Goal: Information Seeking & Learning: Check status

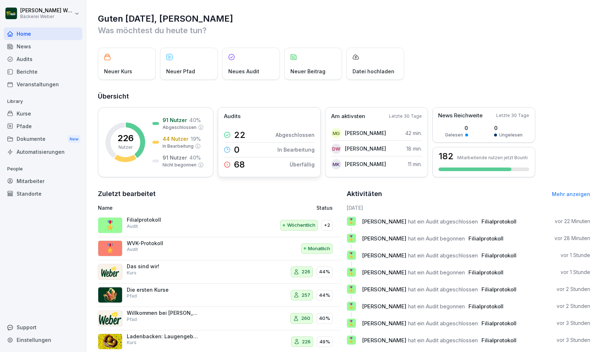
click at [274, 169] on div "68 Überfällig" at bounding box center [269, 165] width 91 height 14
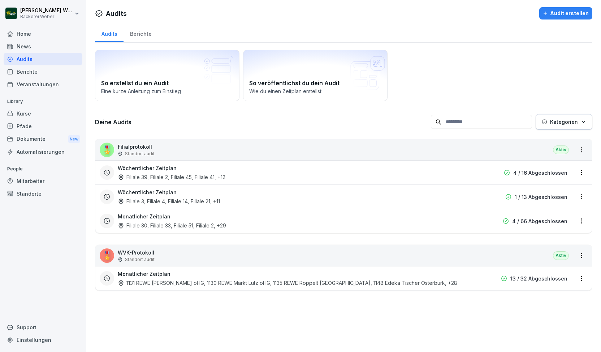
click at [270, 171] on div "Wöchentlicher Zeitplan Filiale 39, Filiale 2, Filiale 45, Filiale 41 , +12" at bounding box center [298, 172] width 360 height 17
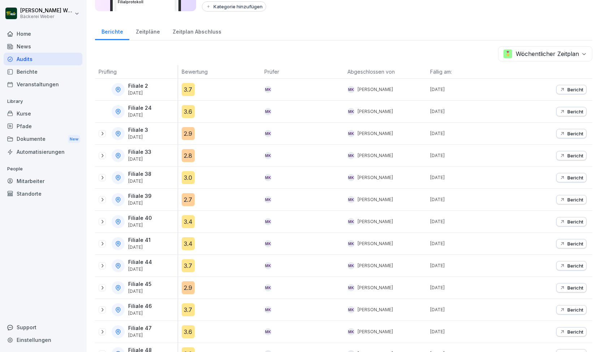
scroll to position [76, 0]
click at [101, 156] on icon at bounding box center [102, 155] width 6 height 6
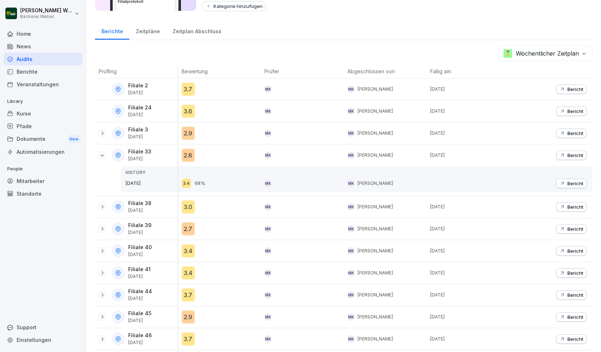
click at [191, 153] on div "2.8" at bounding box center [188, 155] width 13 height 13
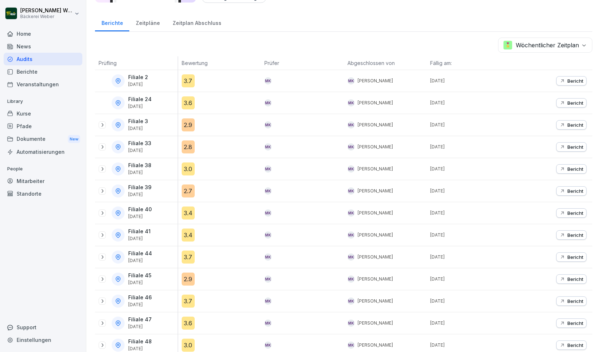
scroll to position [85, 0]
click at [101, 210] on icon at bounding box center [102, 212] width 6 height 6
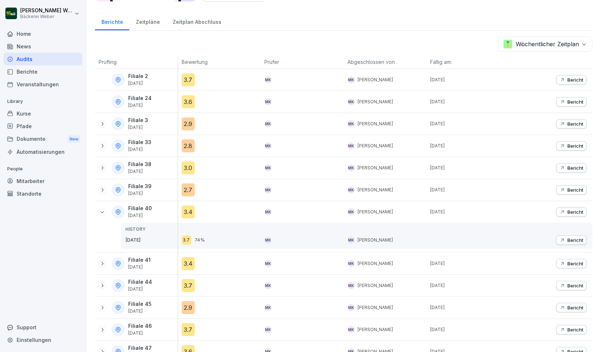
click at [188, 122] on div "2.9" at bounding box center [188, 123] width 13 height 13
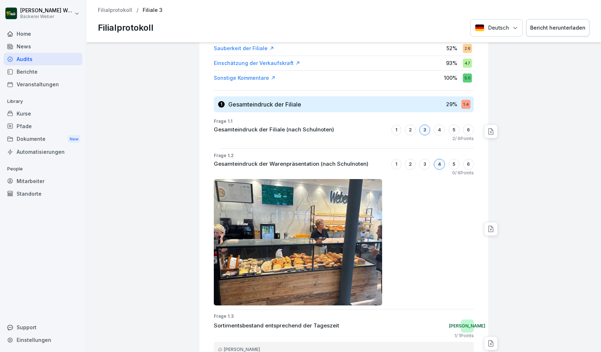
scroll to position [96, 0]
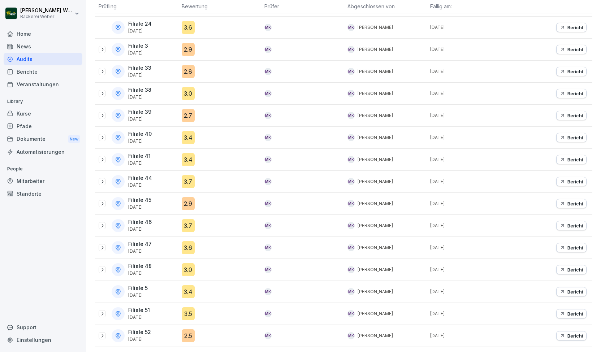
scroll to position [160, 0]
click at [188, 205] on div "2.9" at bounding box center [188, 203] width 13 height 13
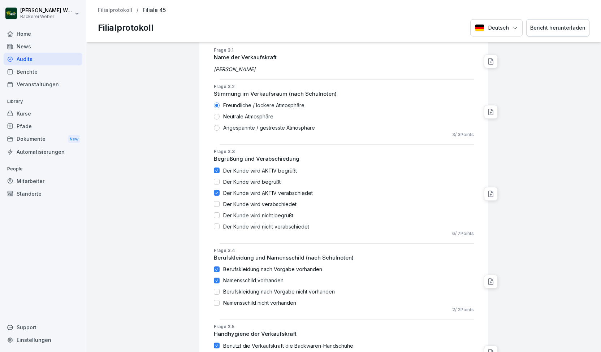
scroll to position [693, 0]
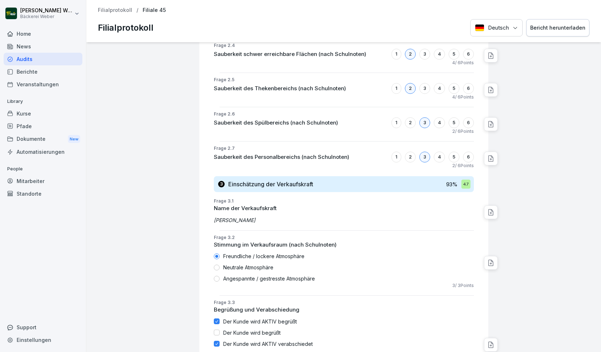
click at [34, 60] on div "Audits" at bounding box center [43, 59] width 79 height 13
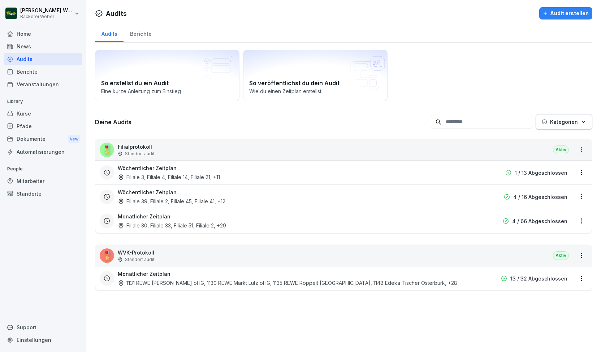
click at [212, 171] on div "Wöchentlicher Zeitplan Filiale 3, Filiale 4, Filiale 14, Filiale 21 , +11" at bounding box center [298, 172] width 360 height 17
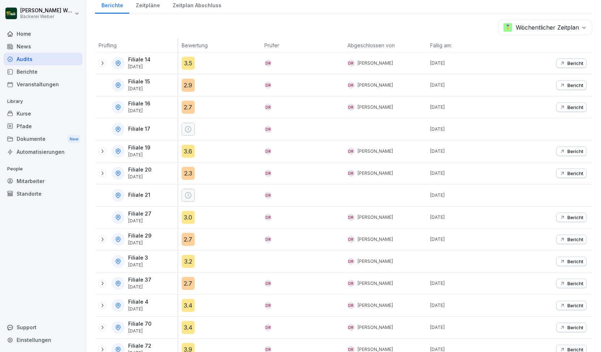
scroll to position [120, 0]
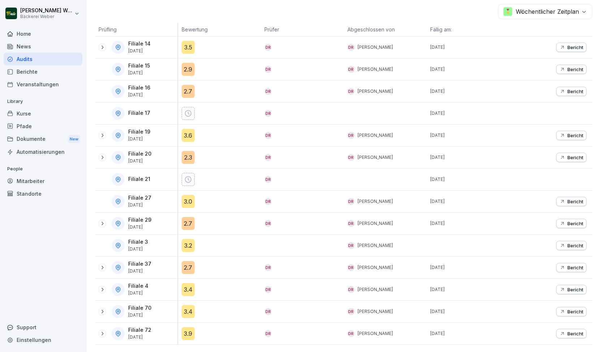
click at [188, 152] on div "2.3" at bounding box center [188, 157] width 13 height 13
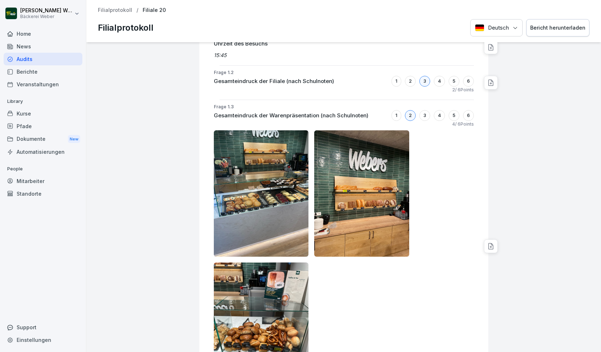
scroll to position [210, 0]
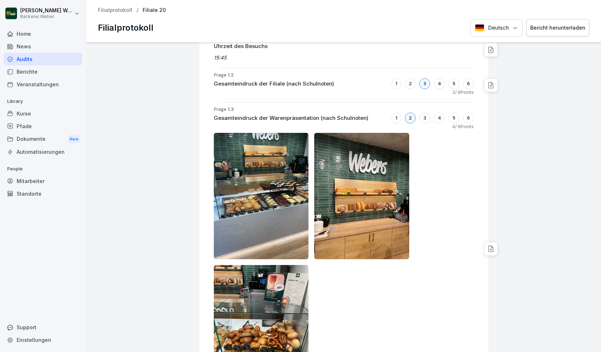
click at [290, 229] on img at bounding box center [261, 196] width 95 height 126
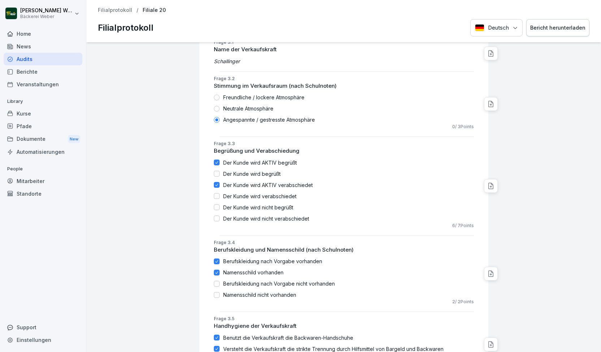
scroll to position [935, 0]
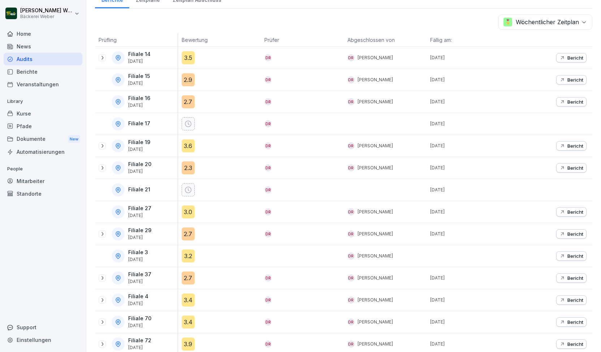
scroll to position [120, 0]
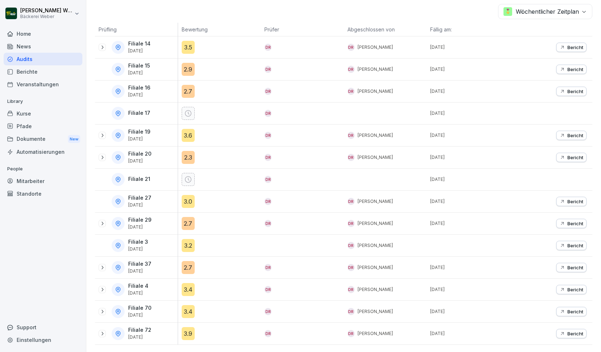
click at [103, 134] on icon at bounding box center [102, 136] width 6 height 6
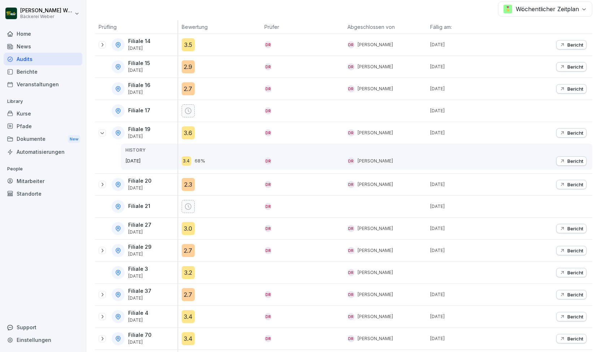
click at [192, 131] on div "3.6" at bounding box center [188, 132] width 13 height 13
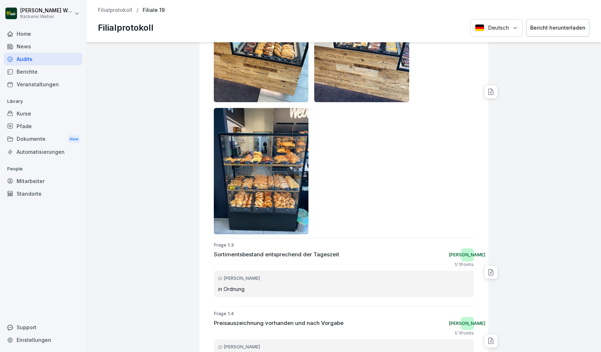
scroll to position [231, 0]
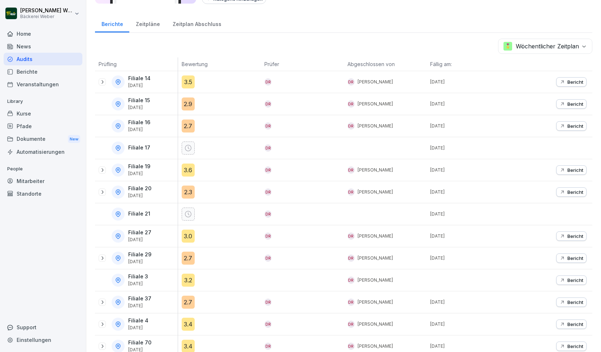
scroll to position [120, 0]
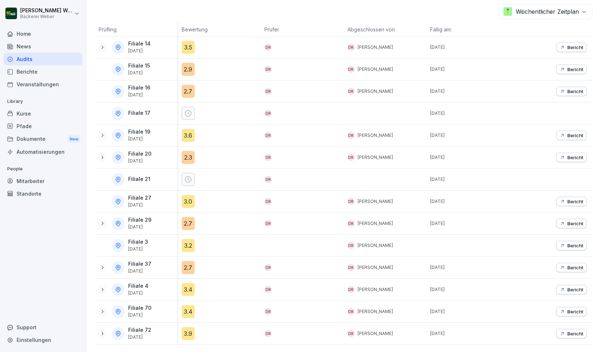
click at [104, 265] on icon at bounding box center [102, 268] width 6 height 6
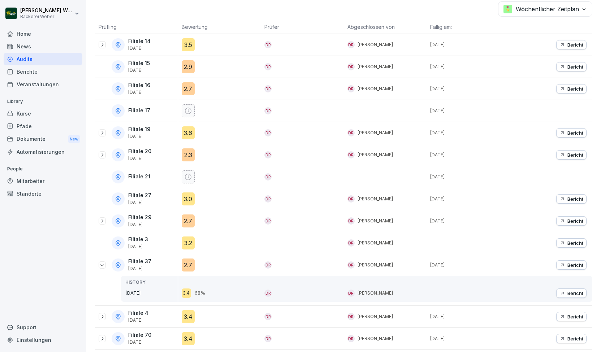
click at [183, 259] on div "2.7" at bounding box center [188, 265] width 13 height 13
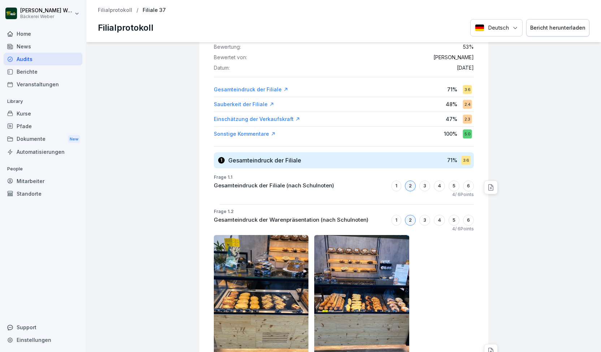
scroll to position [55, 0]
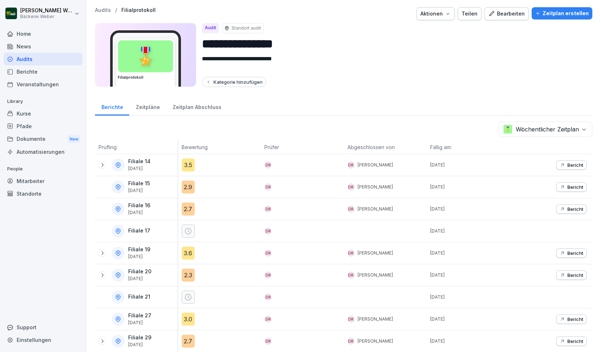
scroll to position [120, 0]
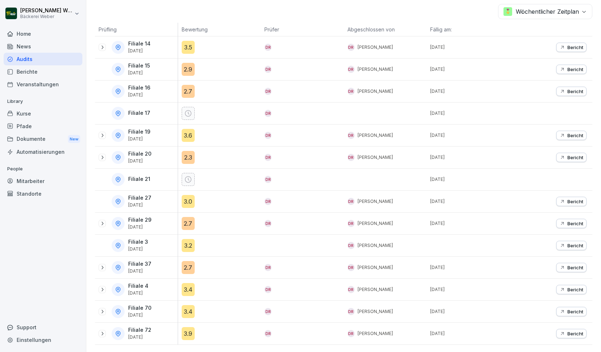
click at [189, 331] on div "3.9" at bounding box center [188, 333] width 13 height 13
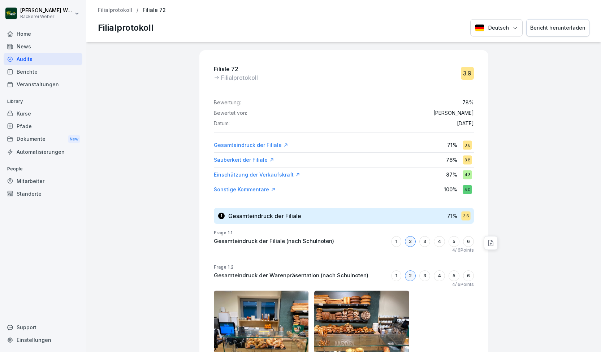
scroll to position [1, 0]
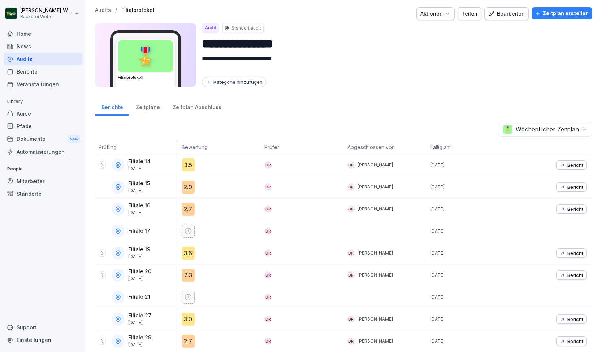
click at [182, 184] on div "2.9" at bounding box center [188, 187] width 13 height 13
click at [190, 212] on div "2.7" at bounding box center [188, 209] width 13 height 13
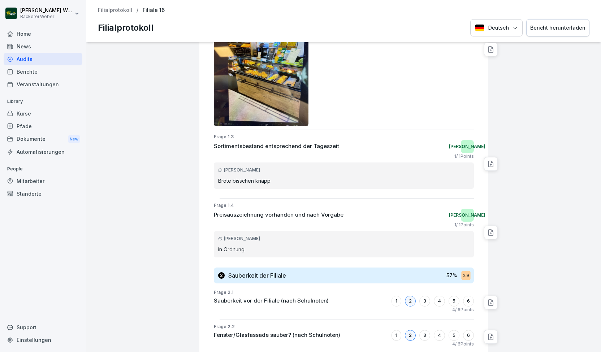
scroll to position [292, 0]
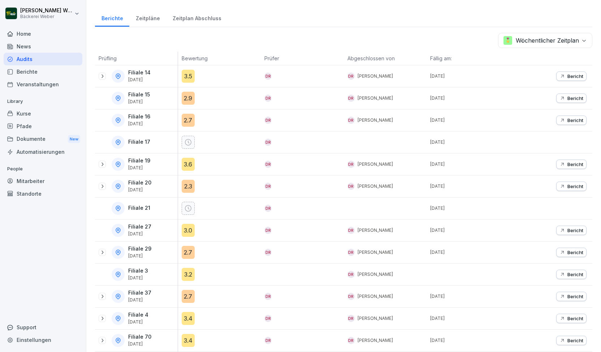
scroll to position [120, 0]
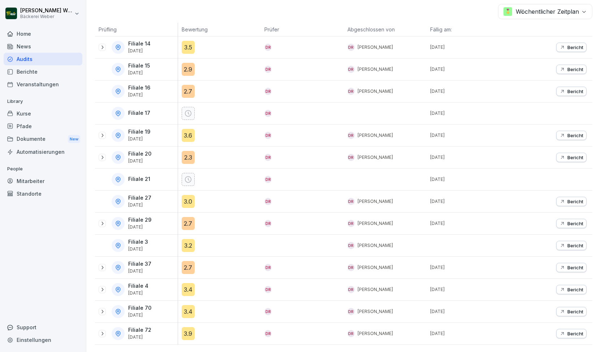
click at [103, 288] on icon at bounding box center [103, 290] width 2 height 4
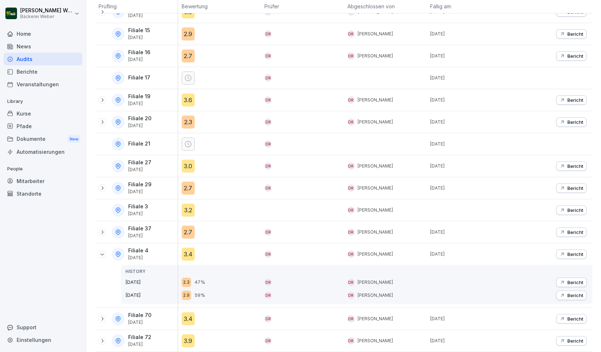
scroll to position [154, 0]
click at [188, 253] on div "3.4" at bounding box center [188, 254] width 13 height 13
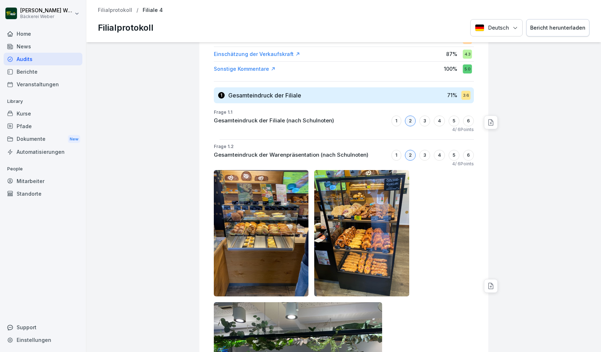
scroll to position [102, 0]
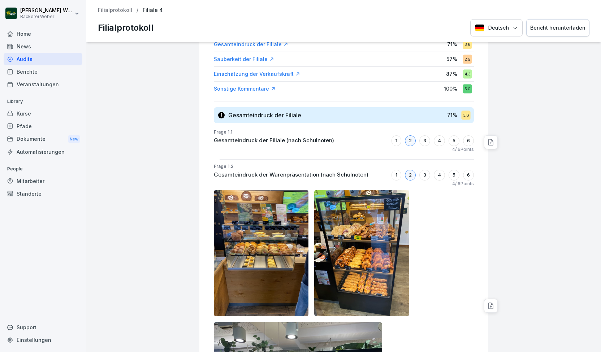
click at [24, 61] on div "Audits" at bounding box center [43, 59] width 79 height 13
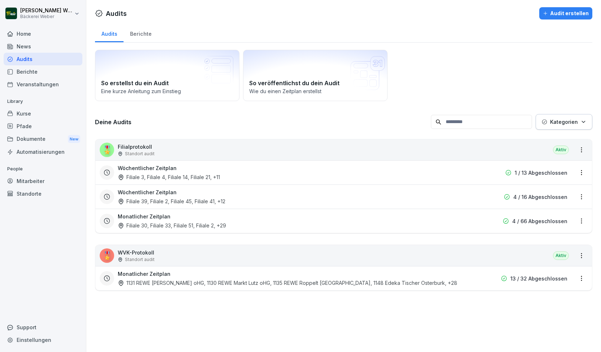
click at [168, 191] on h3 "Wöchentlicher Zeitplan" at bounding box center [147, 193] width 59 height 8
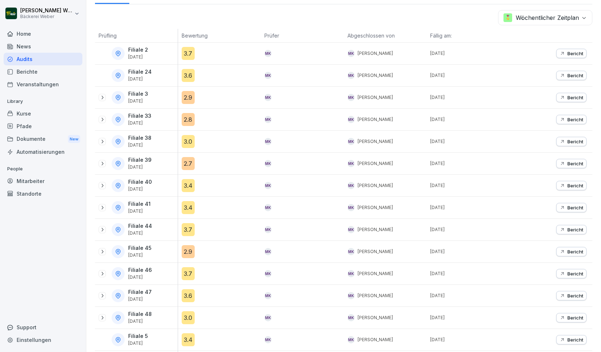
scroll to position [113, 0]
click at [190, 201] on div "3.4" at bounding box center [188, 206] width 13 height 13
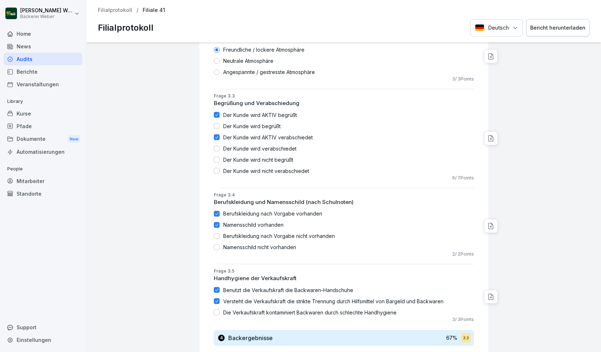
scroll to position [933, 0]
click at [40, 61] on div "Audits" at bounding box center [43, 59] width 79 height 13
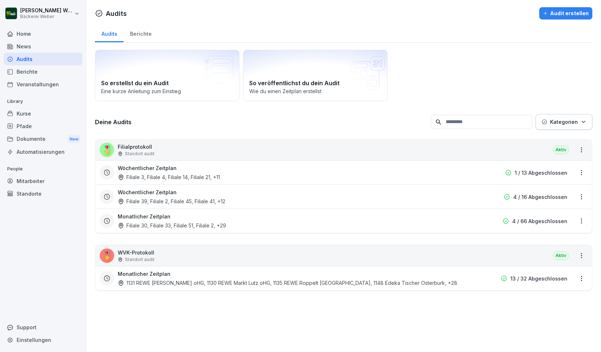
click at [176, 201] on div "Filiale 39, Filiale 2, Filiale 45, Filiale 41 , +12" at bounding box center [172, 202] width 108 height 8
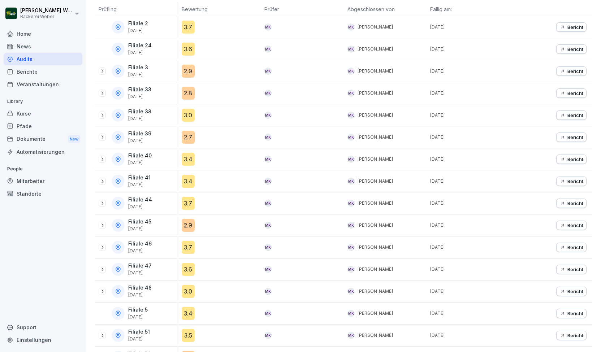
scroll to position [138, 0]
click at [187, 133] on div "2.7" at bounding box center [188, 136] width 13 height 13
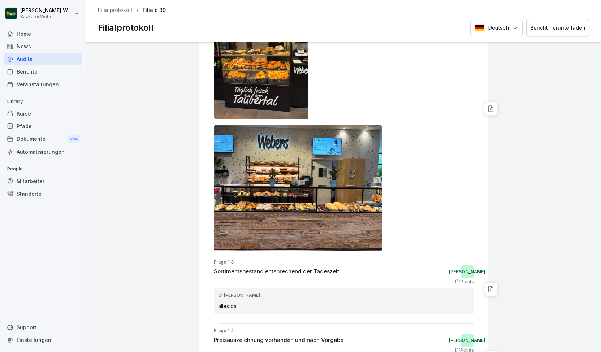
scroll to position [299, 0]
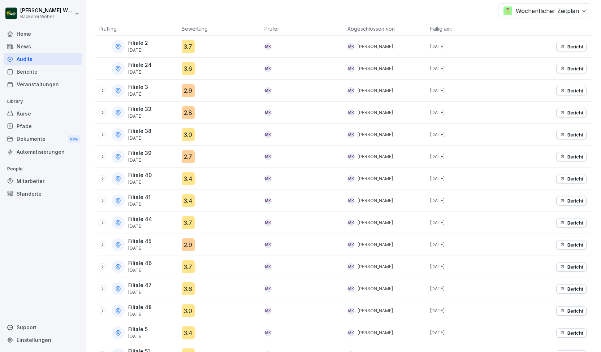
scroll to position [164, 0]
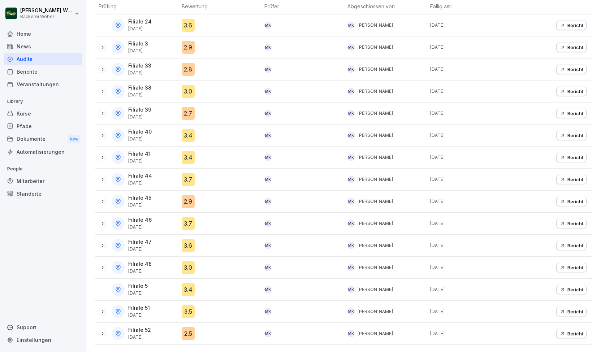
click at [188, 308] on div "3.5" at bounding box center [188, 311] width 13 height 13
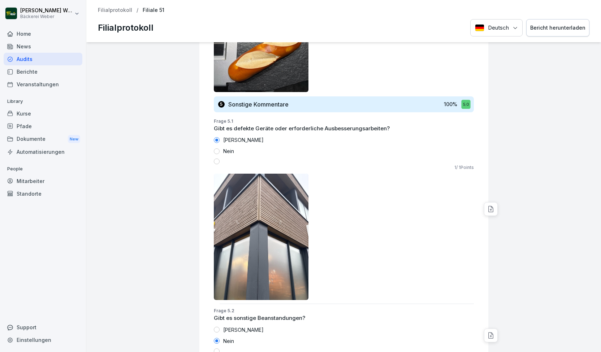
scroll to position [1378, 0]
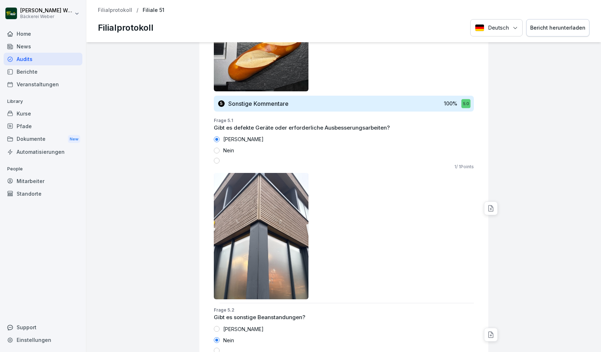
click at [51, 60] on div "Audits" at bounding box center [43, 59] width 79 height 13
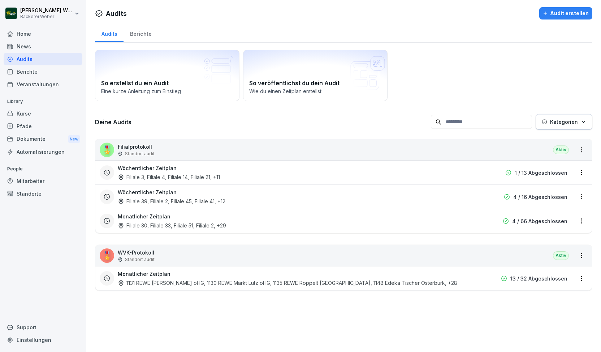
click at [168, 198] on div "Filiale 39, Filiale 2, Filiale 45, Filiale 41 , +12" at bounding box center [172, 202] width 108 height 8
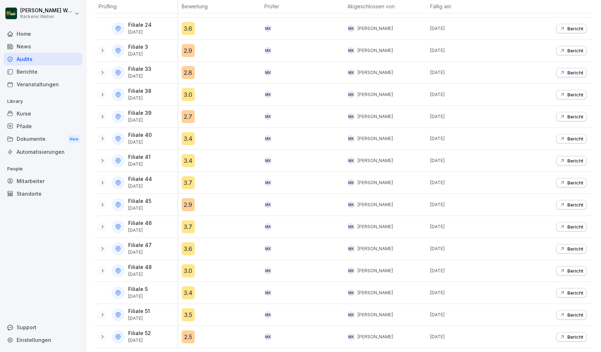
scroll to position [164, 0]
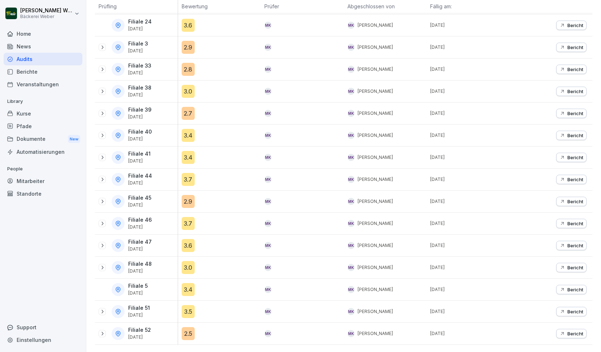
click at [189, 327] on div "2.5" at bounding box center [188, 333] width 13 height 13
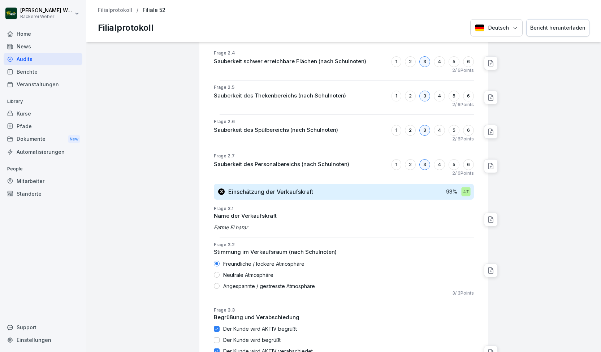
scroll to position [635, 0]
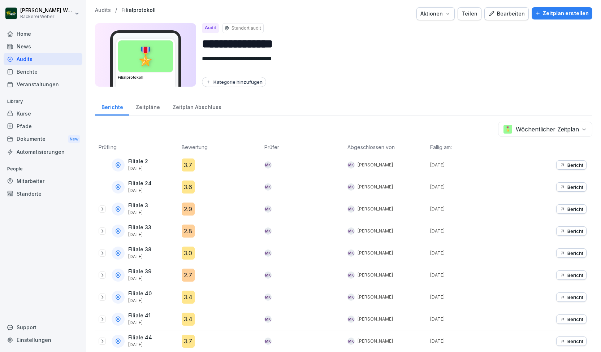
click at [47, 62] on div "Audits" at bounding box center [43, 59] width 79 height 13
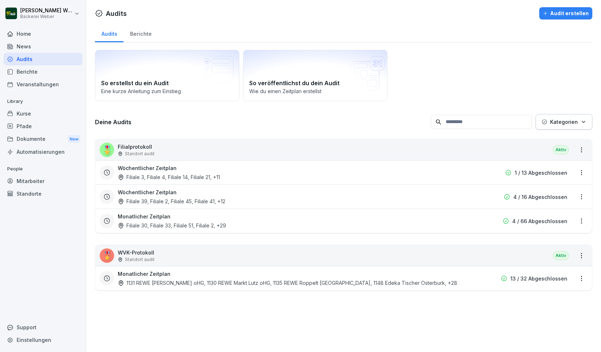
click at [171, 219] on div "Monatlicher Zeitplan Filiale 30, Filiale 33, Filiale 51, Filiale 2 , +29" at bounding box center [298, 221] width 360 height 17
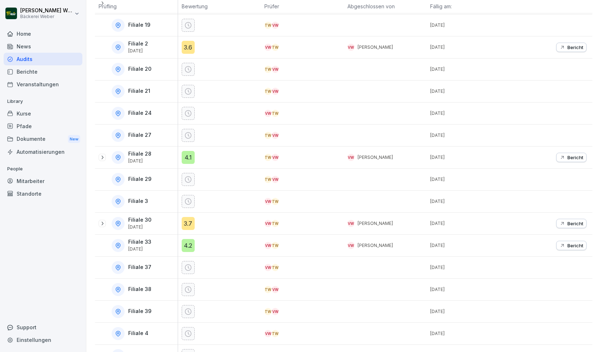
scroll to position [251, 0]
click at [101, 220] on icon at bounding box center [102, 223] width 6 height 6
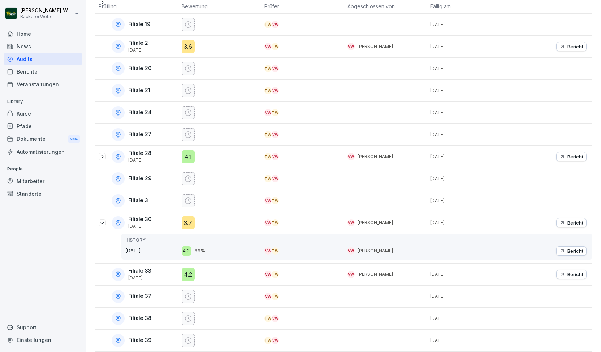
click at [103, 155] on icon at bounding box center [103, 157] width 2 height 4
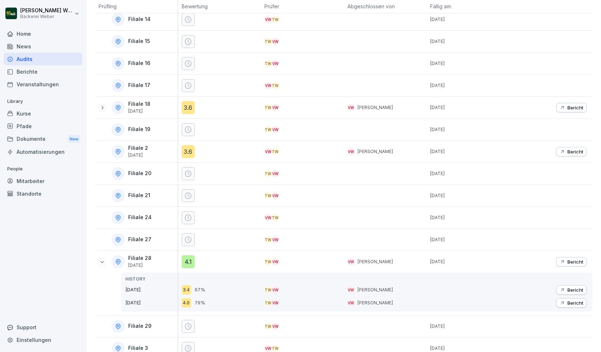
scroll to position [145, 0]
click at [107, 102] on div "Filiale 18 [DATE]" at bounding box center [138, 108] width 79 height 13
click at [103, 106] on icon at bounding box center [102, 109] width 6 height 6
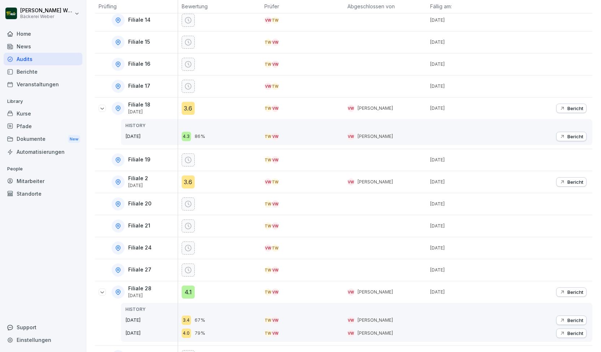
click at [30, 134] on div "Dokumente New" at bounding box center [43, 139] width 79 height 13
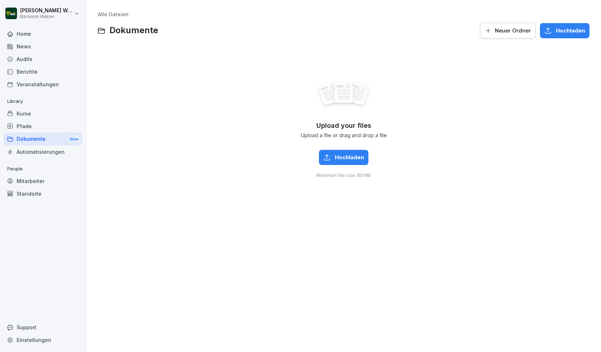
click at [30, 60] on div "Audits" at bounding box center [43, 59] width 79 height 13
